Goal: Task Accomplishment & Management: Manage account settings

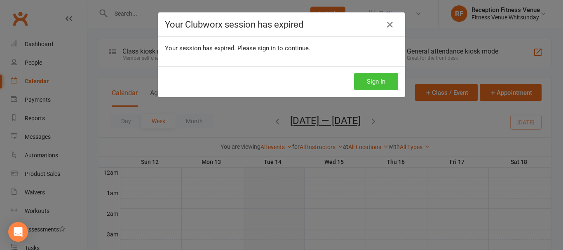
click at [356, 80] on button "Sign In" at bounding box center [376, 81] width 44 height 17
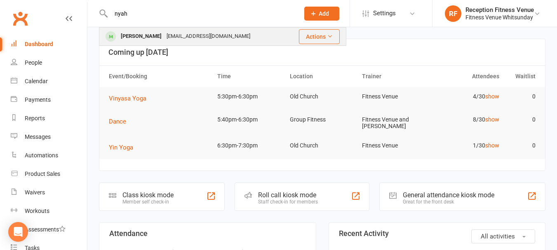
type input "nyah"
click at [182, 33] on div "[EMAIL_ADDRESS][DOMAIN_NAME]" at bounding box center [208, 36] width 89 height 12
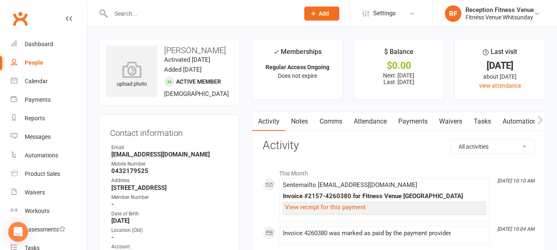
click at [158, 12] on input "text" at bounding box center [200, 14] width 185 height 12
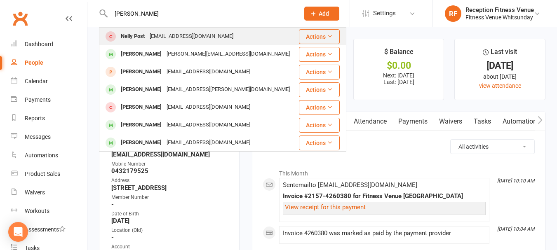
type input "[PERSON_NAME]"
click at [148, 34] on div "[EMAIL_ADDRESS][DOMAIN_NAME]" at bounding box center [191, 36] width 89 height 12
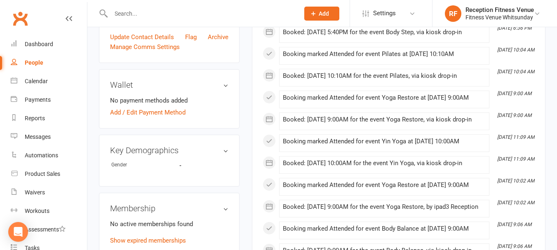
scroll to position [371, 0]
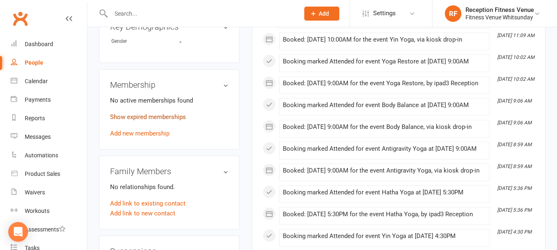
click at [179, 121] on link "Show expired memberships" at bounding box center [148, 116] width 76 height 7
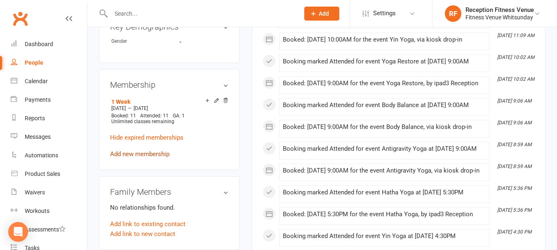
click at [117, 158] on link "Add new membership" at bounding box center [139, 153] width 59 height 7
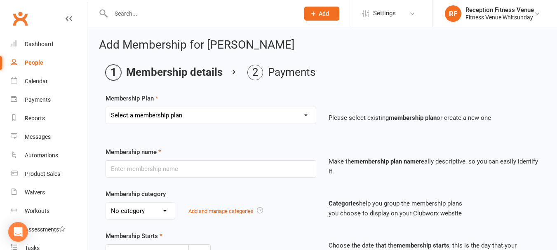
click at [195, 117] on select "Select a membership plan Create new Membership Plan Regular Access Ongoing Regu…" at bounding box center [211, 115] width 210 height 16
select select "11"
click at [106, 107] on select "Select a membership plan Create new Membership Plan Regular Access Ongoing Regu…" at bounding box center [211, 115] width 210 height 16
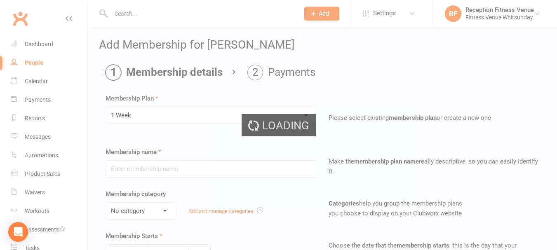
type input "1 Week"
select select "2"
type input "1"
select select "1"
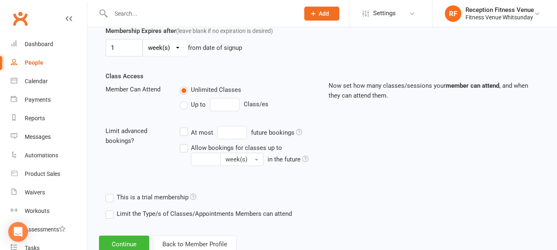
scroll to position [128, 0]
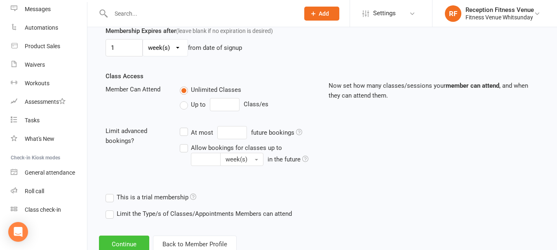
click at [117, 242] on button "Continue" at bounding box center [124, 244] width 50 height 17
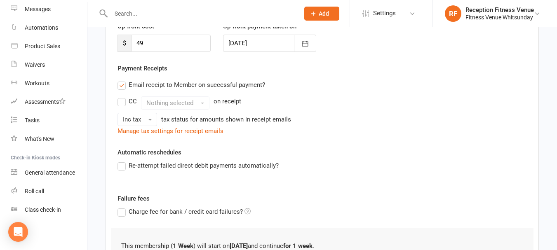
scroll to position [232, 0]
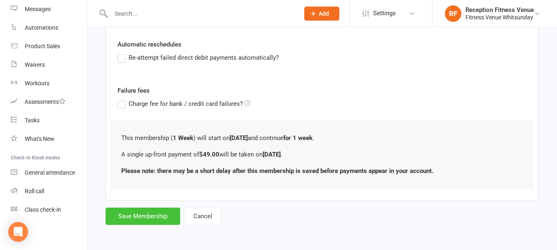
click at [133, 219] on button "Save Membership" at bounding box center [143, 216] width 75 height 17
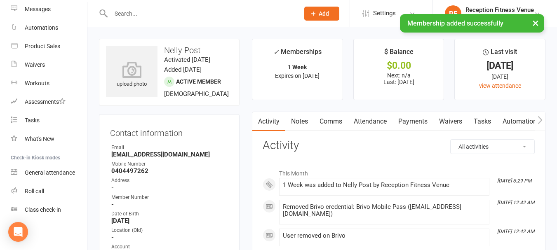
click at [149, 158] on strong "[EMAIL_ADDRESS][DOMAIN_NAME]" at bounding box center [169, 154] width 117 height 7
copy render-form-field "[EMAIL_ADDRESS][DOMAIN_NAME]"
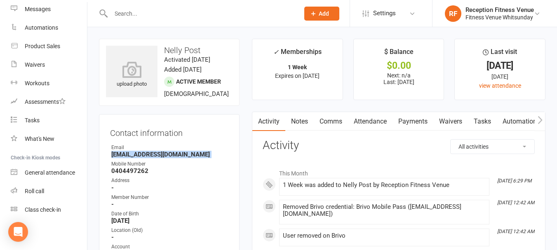
click at [541, 124] on button "button" at bounding box center [540, 121] width 10 height 19
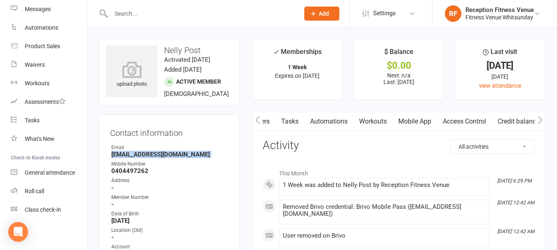
click at [541, 124] on button "button" at bounding box center [540, 121] width 10 height 19
click at [450, 125] on link "Access Control" at bounding box center [464, 121] width 55 height 19
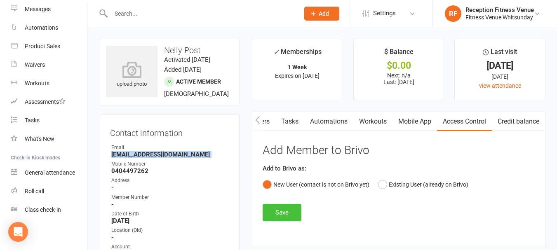
click at [283, 213] on button "Save" at bounding box center [282, 212] width 39 height 17
click at [264, 123] on link "Waivers" at bounding box center [258, 121] width 35 height 19
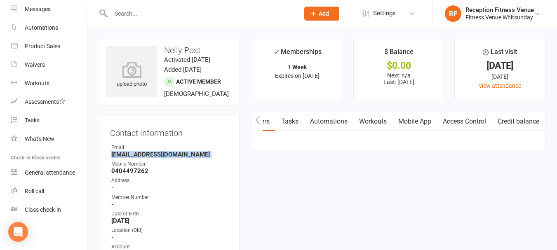
click at [264, 123] on link "Waivers" at bounding box center [258, 121] width 35 height 19
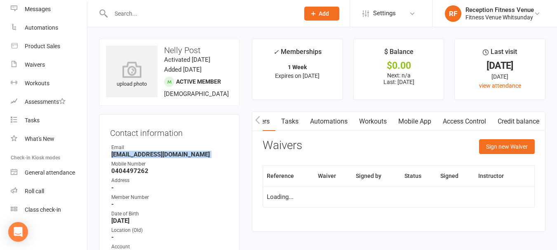
click at [261, 123] on button "button" at bounding box center [257, 121] width 10 height 19
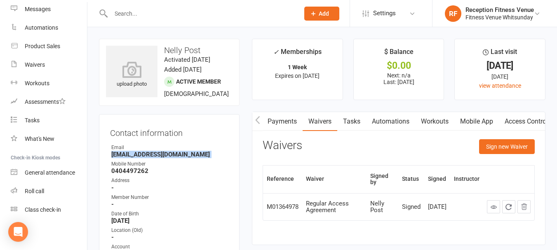
click at [261, 123] on button "button" at bounding box center [257, 121] width 10 height 19
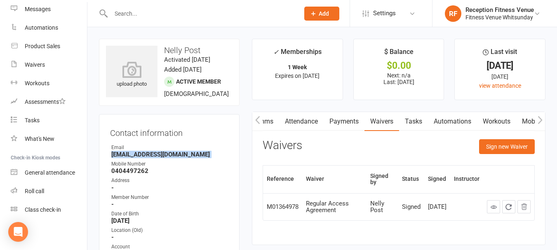
scroll to position [0, 69]
click at [347, 120] on link "Payments" at bounding box center [344, 121] width 41 height 19
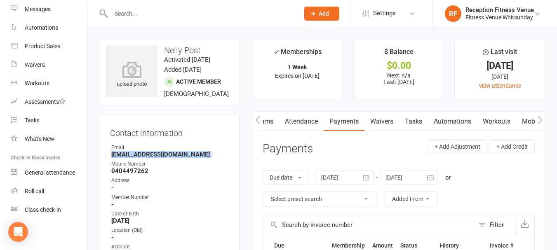
scroll to position [124, 0]
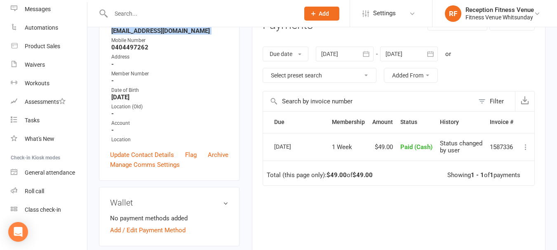
click at [361, 57] on button "button" at bounding box center [366, 54] width 15 height 15
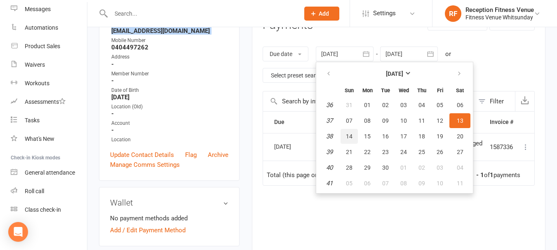
click at [352, 129] on button "14" at bounding box center [348, 136] width 17 height 15
type input "[DATE]"
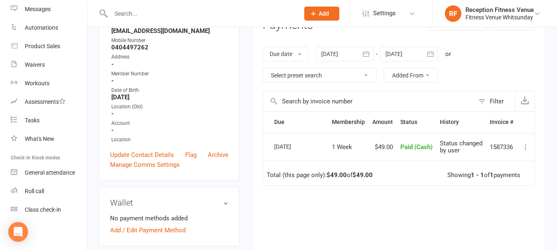
scroll to position [0, 0]
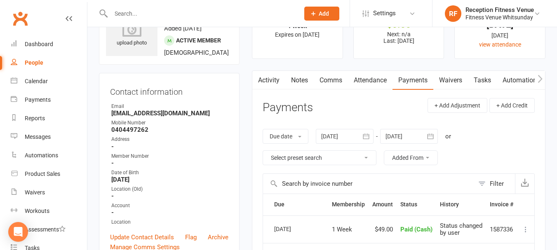
scroll to position [82, 0]
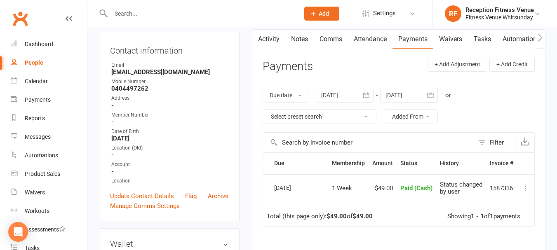
click at [368, 96] on icon "button" at bounding box center [366, 95] width 8 height 8
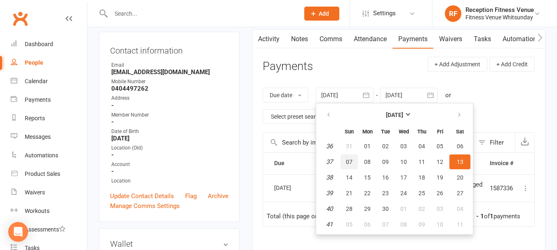
click at [349, 157] on button "07" at bounding box center [348, 162] width 17 height 15
type input "07 Sep 2025"
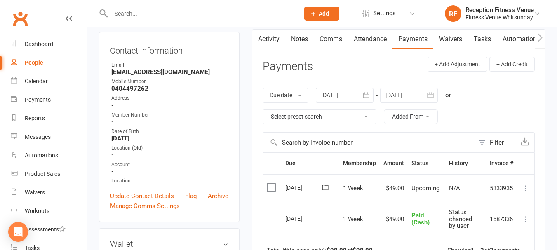
click at [268, 187] on label at bounding box center [272, 187] width 11 height 8
click at [268, 183] on input "checkbox" at bounding box center [269, 183] width 5 height 0
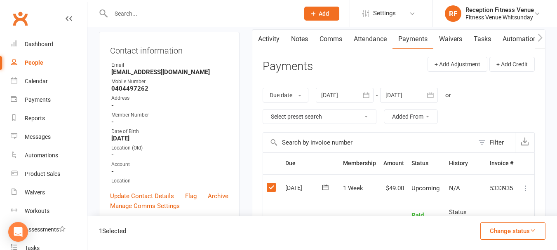
click at [509, 233] on button "Change status" at bounding box center [512, 231] width 65 height 17
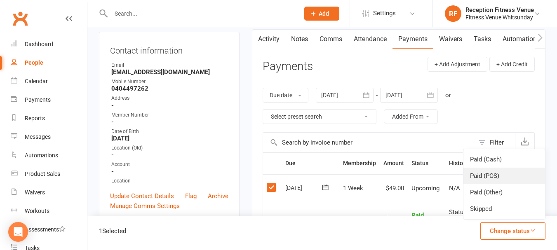
click at [493, 184] on link "Paid (POS)" at bounding box center [504, 176] width 82 height 16
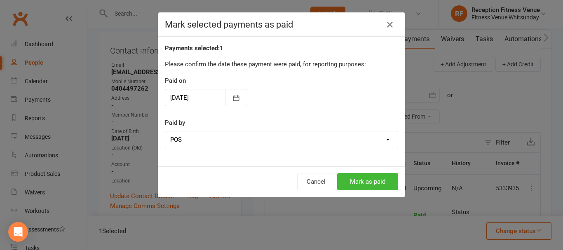
click at [394, 24] on h4 "Mark selected payments as paid" at bounding box center [281, 24] width 233 height 10
click at [386, 22] on icon "button" at bounding box center [390, 25] width 10 height 10
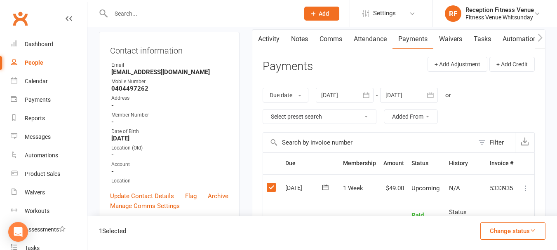
click at [505, 230] on button "Change status" at bounding box center [512, 231] width 65 height 17
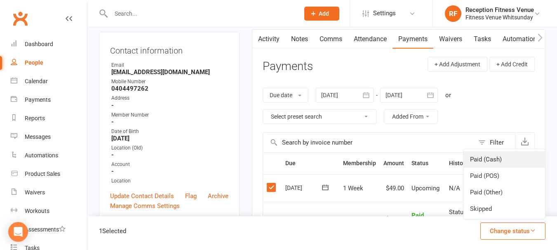
click at [488, 158] on link "Paid (Cash)" at bounding box center [504, 159] width 82 height 16
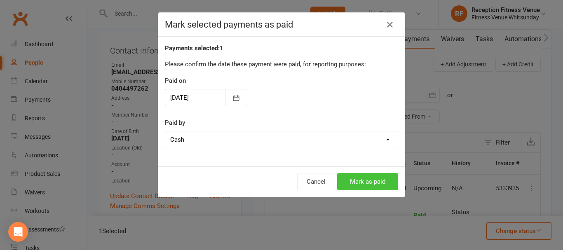
click at [369, 182] on button "Mark as paid" at bounding box center [367, 181] width 61 height 17
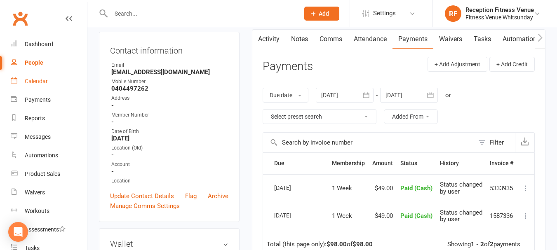
click at [21, 82] on link "Calendar" at bounding box center [49, 81] width 76 height 19
